Goal: Information Seeking & Learning: Check status

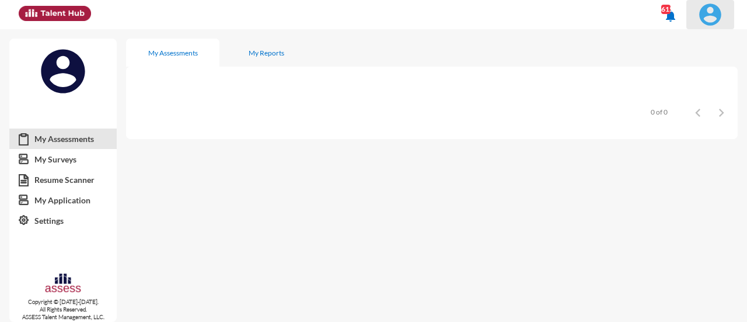
click at [717, 13] on img at bounding box center [710, 14] width 23 height 23
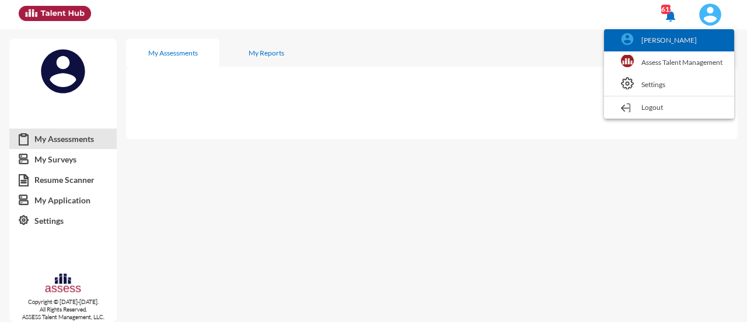
click at [687, 47] on link "[PERSON_NAME]" at bounding box center [669, 40] width 119 height 22
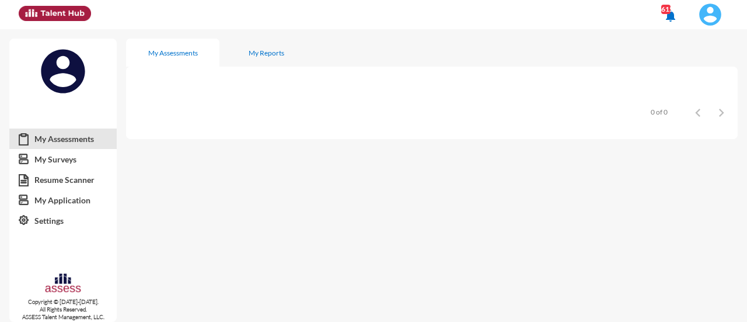
click at [721, 11] on img at bounding box center [710, 14] width 23 height 23
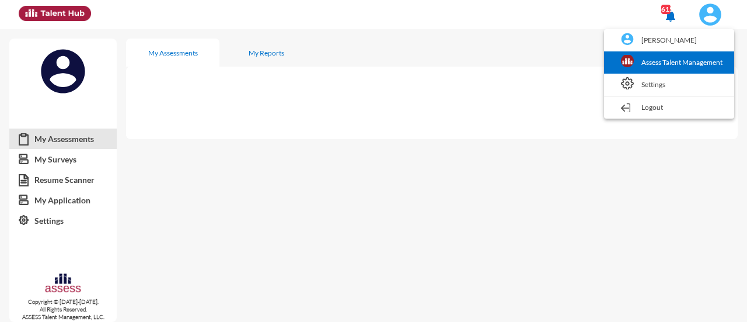
click at [705, 63] on link "Assess Talent Management" at bounding box center [669, 62] width 119 height 22
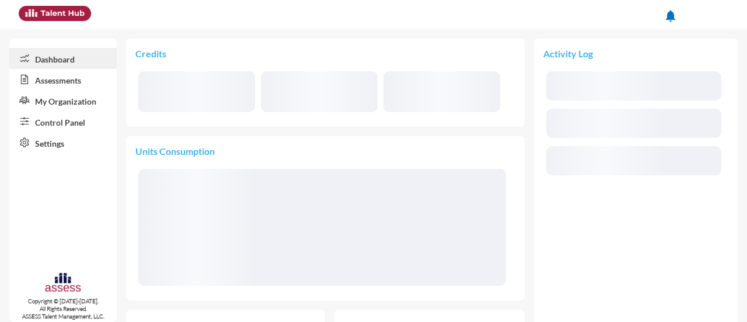
click at [56, 84] on link "Assessments" at bounding box center [62, 79] width 107 height 21
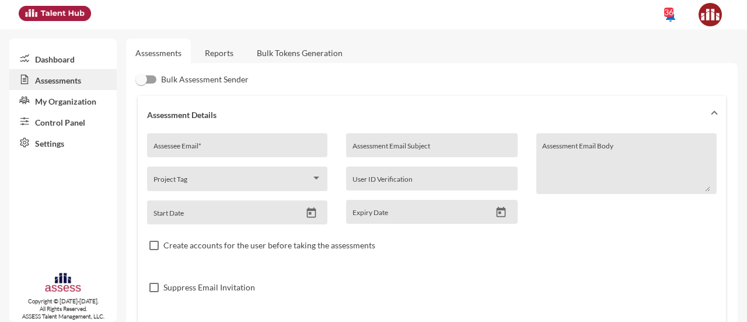
click at [217, 58] on link "Reports" at bounding box center [219, 53] width 47 height 29
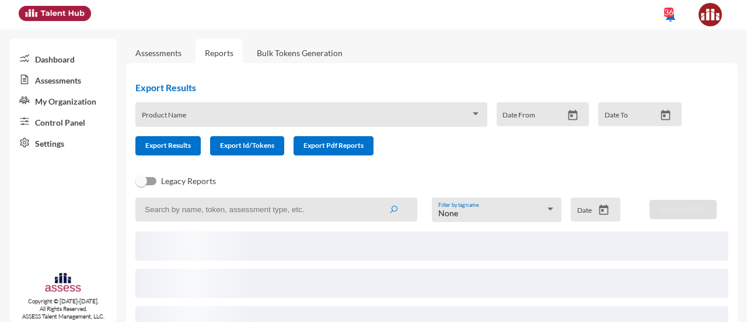
click at [274, 218] on input at bounding box center [276, 209] width 282 height 24
type input "career"
click at [375, 199] on button "submit" at bounding box center [393, 209] width 37 height 21
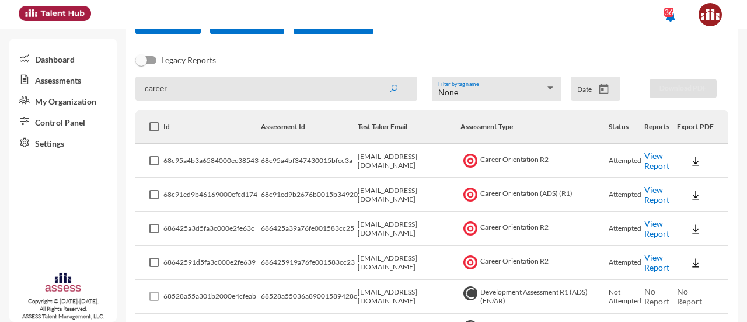
scroll to position [121, 0]
click at [646, 161] on link "View Report" at bounding box center [657, 160] width 25 height 20
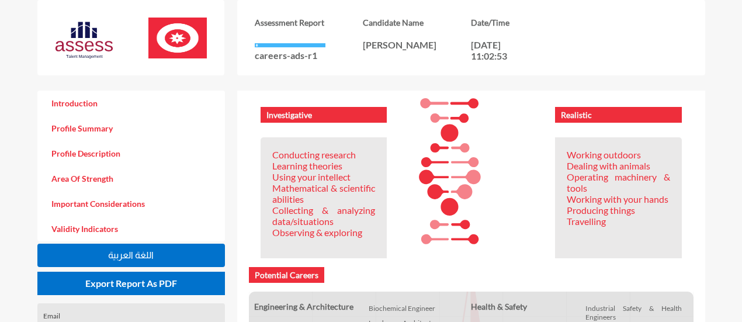
scroll to position [366, 0]
drag, startPoint x: 476, startPoint y: 8, endPoint x: 287, endPoint y: 217, distance: 281.5
click at [287, 217] on p "Collecting & analyzing data/situations" at bounding box center [323, 216] width 103 height 22
